Goal: Navigation & Orientation: Find specific page/section

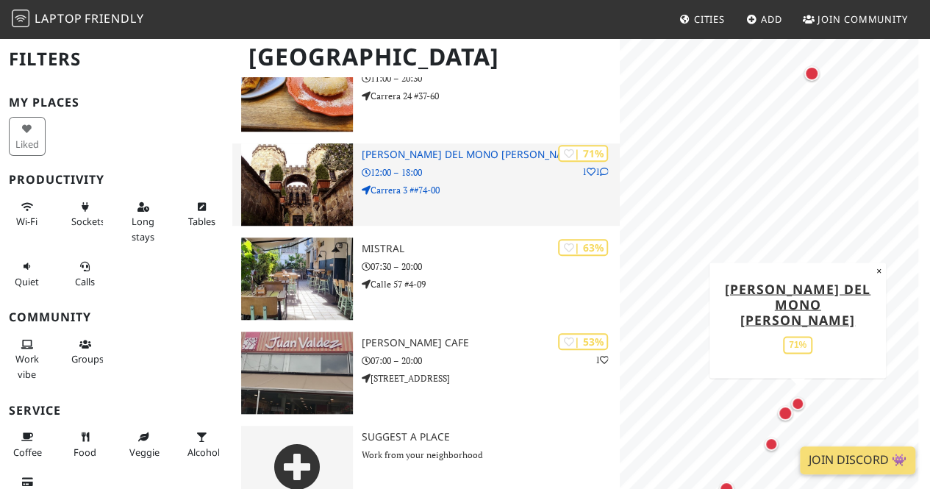
scroll to position [473, 0]
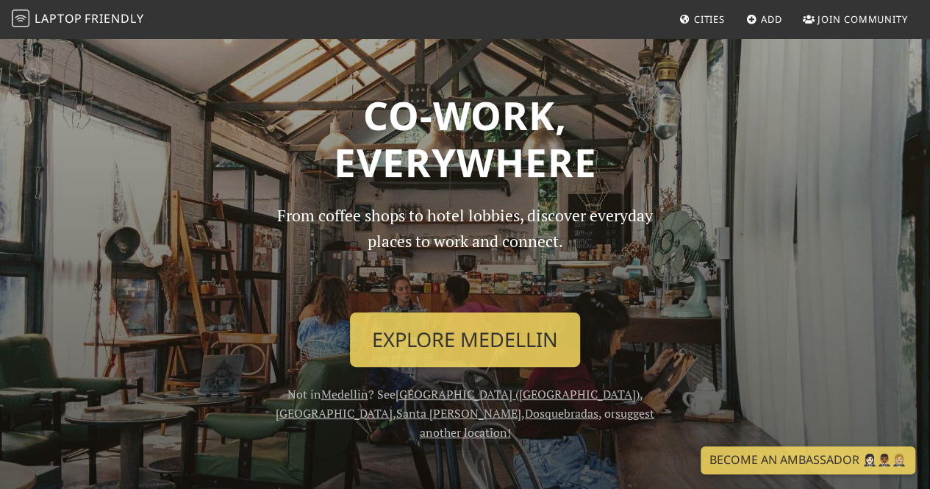
click at [393, 405] on link "[GEOGRAPHIC_DATA]" at bounding box center [334, 413] width 117 height 16
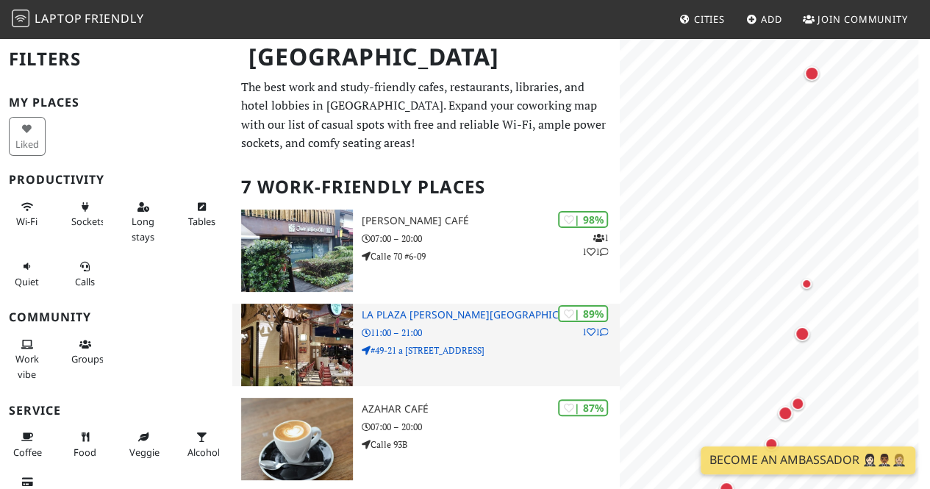
click at [463, 315] on h3 "La Plaza [PERSON_NAME][GEOGRAPHIC_DATA]" at bounding box center [491, 315] width 258 height 13
